Goal: Check status

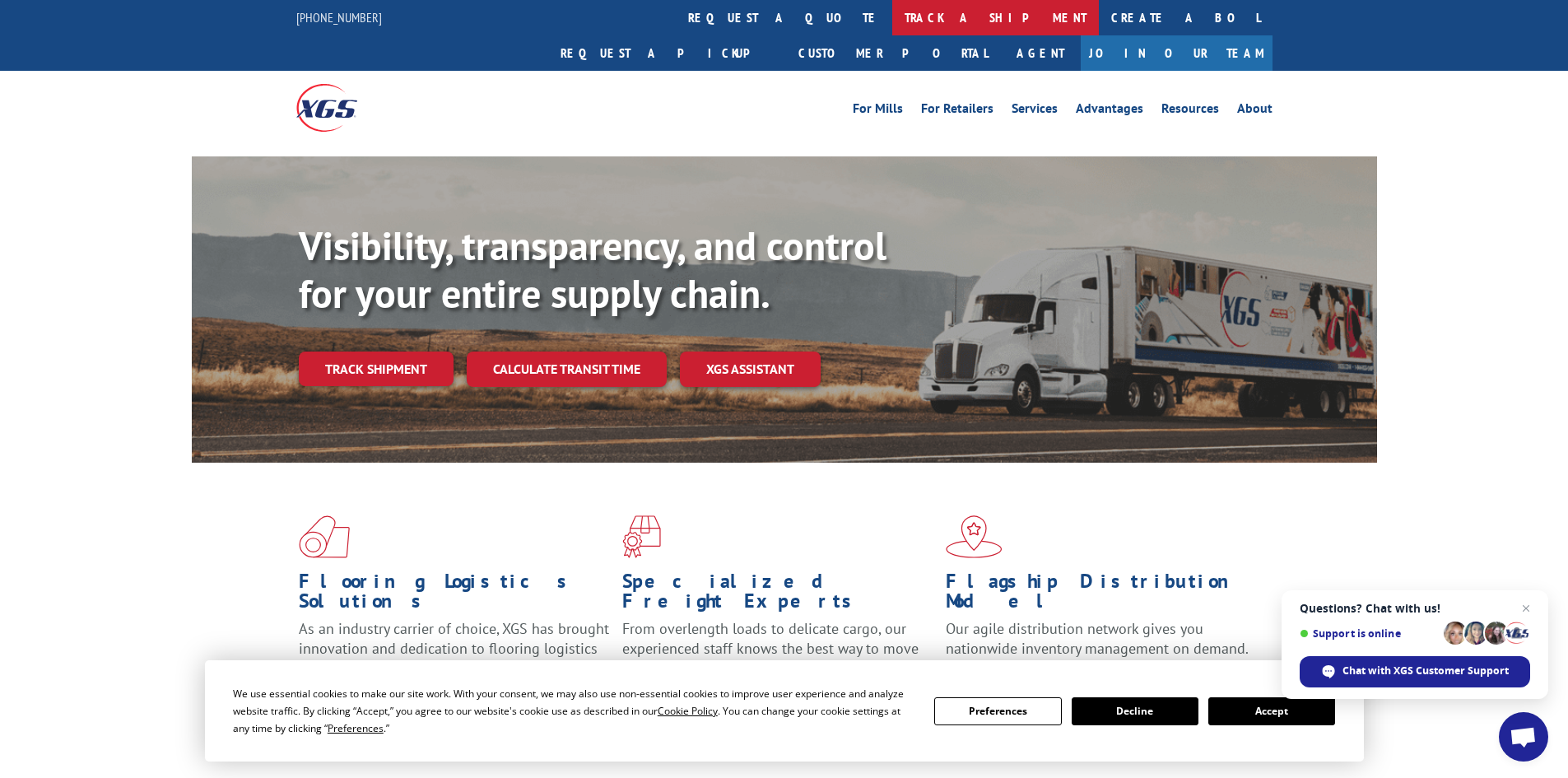
click at [892, 8] on link "track a shipment" at bounding box center [995, 18] width 206 height 35
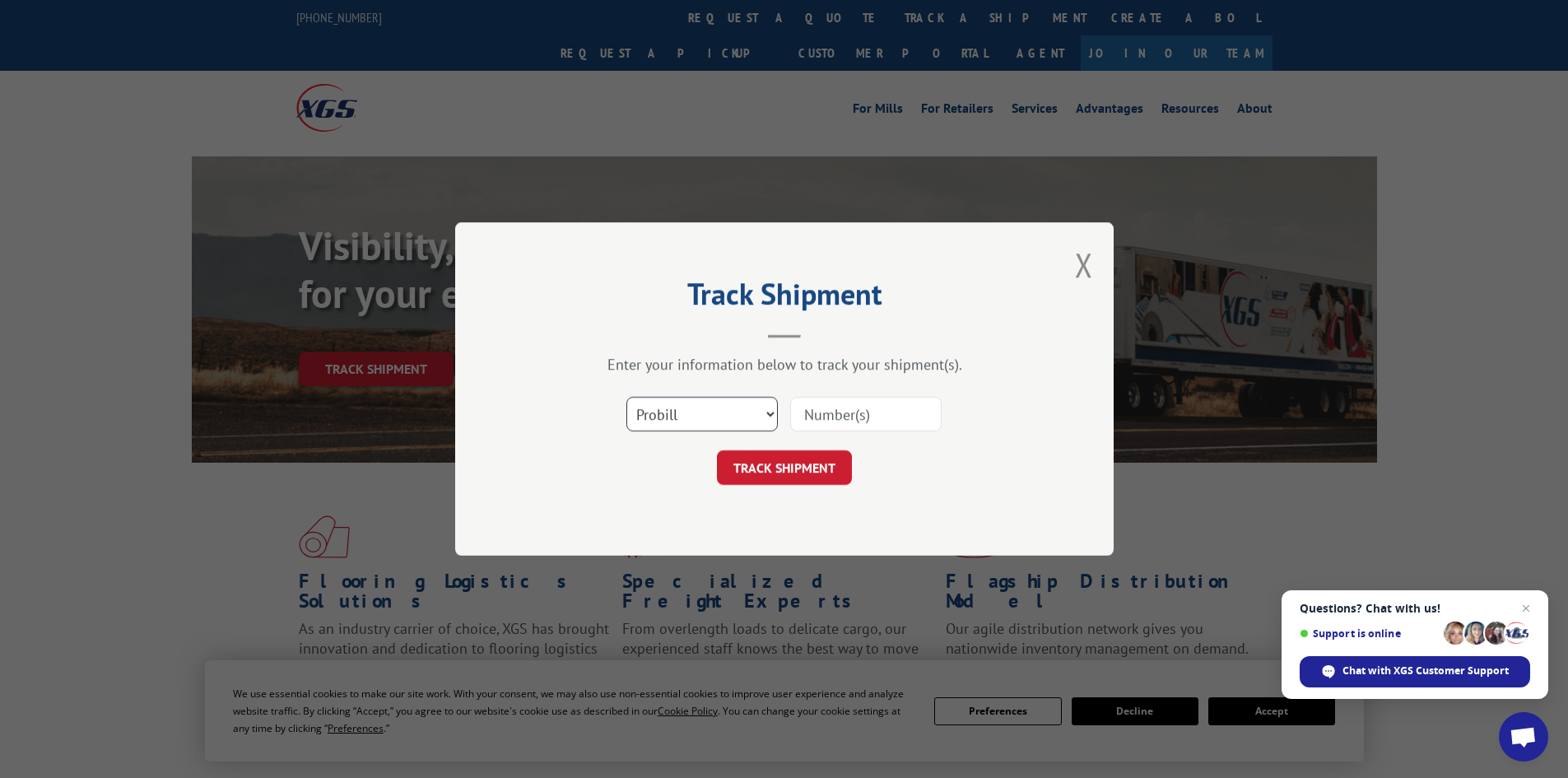
click at [681, 411] on select "Select category... Probill BOL PO" at bounding box center [702, 414] width 151 height 35
select select "bol"
click at [626, 397] on select "Select category... Probill BOL PO" at bounding box center [702, 414] width 151 height 35
click at [828, 416] on input at bounding box center [866, 414] width 151 height 35
paste input "5530945"
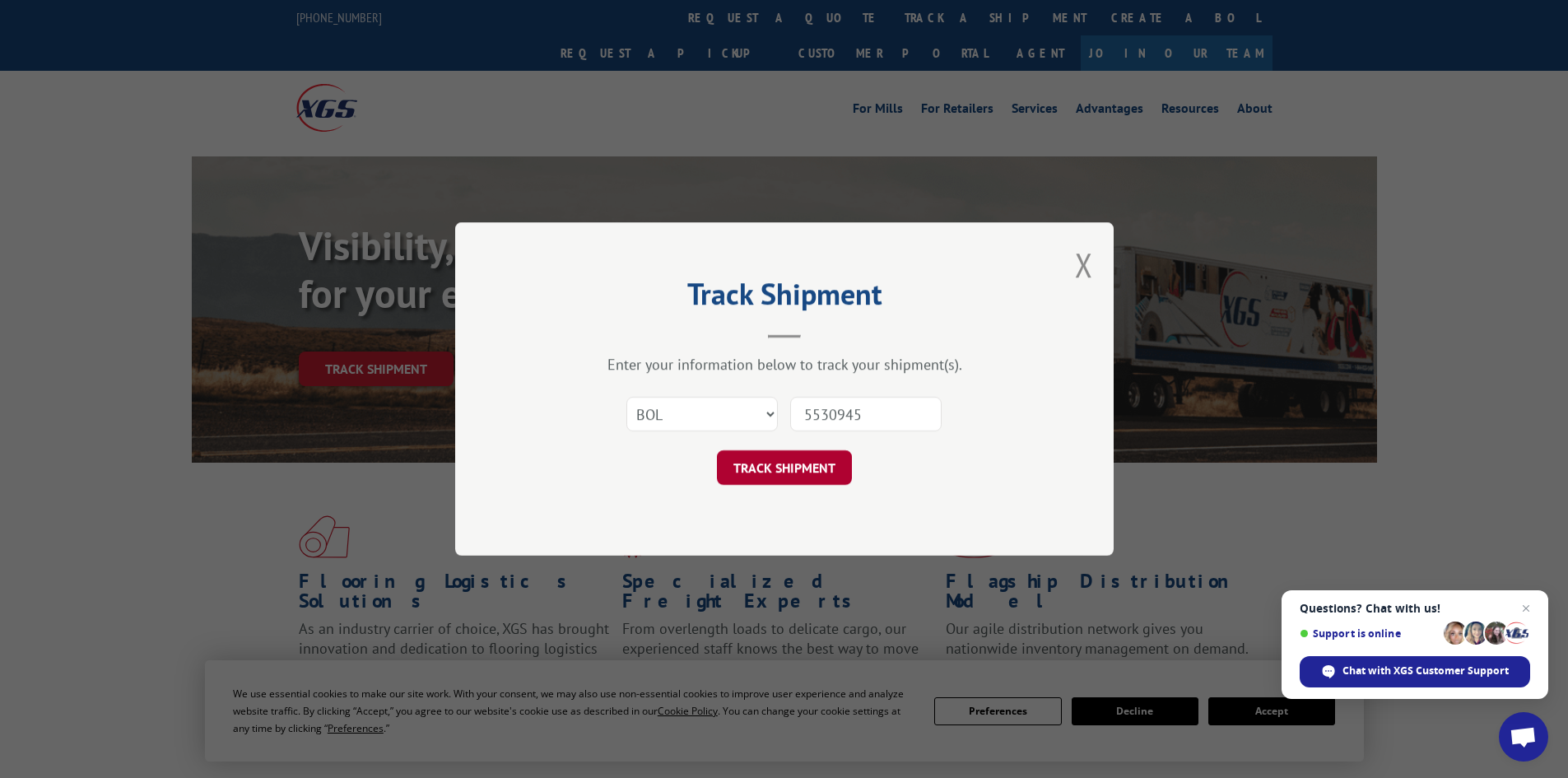
type input "5530945"
click at [832, 460] on button "TRACK SHIPMENT" at bounding box center [784, 467] width 135 height 35
